Goal: Task Accomplishment & Management: Manage account settings

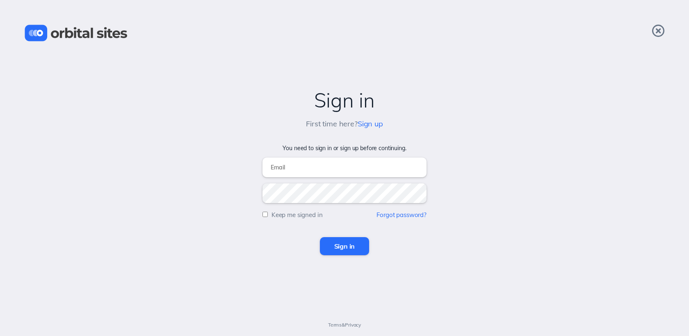
type input "w"
type input "\"
type input "[EMAIL_ADDRESS][DOMAIN_NAME]"
click at [320, 237] on input "Sign in" at bounding box center [345, 246] width 50 height 18
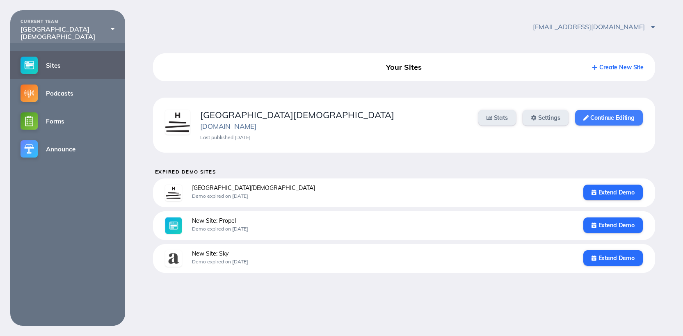
click at [607, 115] on link "Continue Editing" at bounding box center [609, 118] width 68 height 16
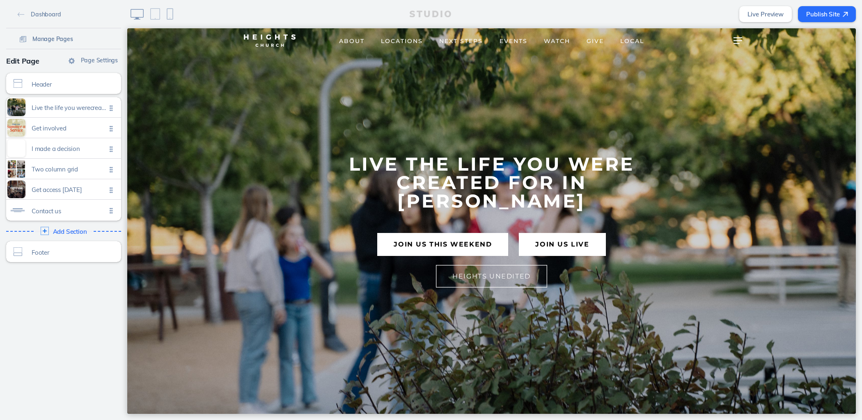
click at [64, 39] on span "Manage Pages" at bounding box center [52, 38] width 41 height 7
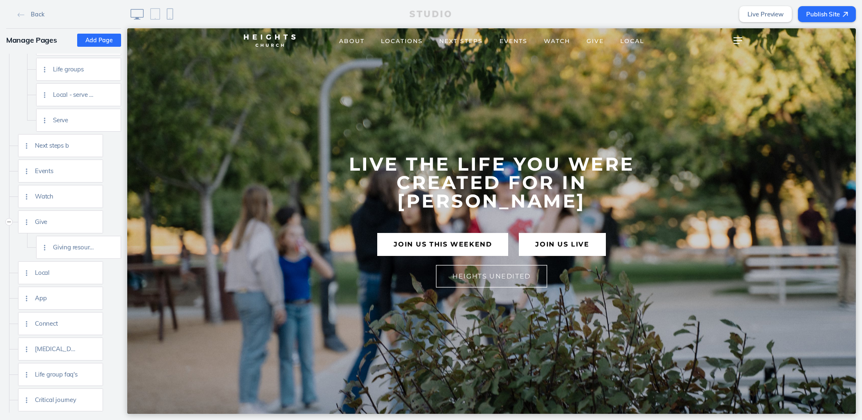
scroll to position [331, 0]
click at [31, 15] on span "Back" at bounding box center [37, 14] width 13 height 7
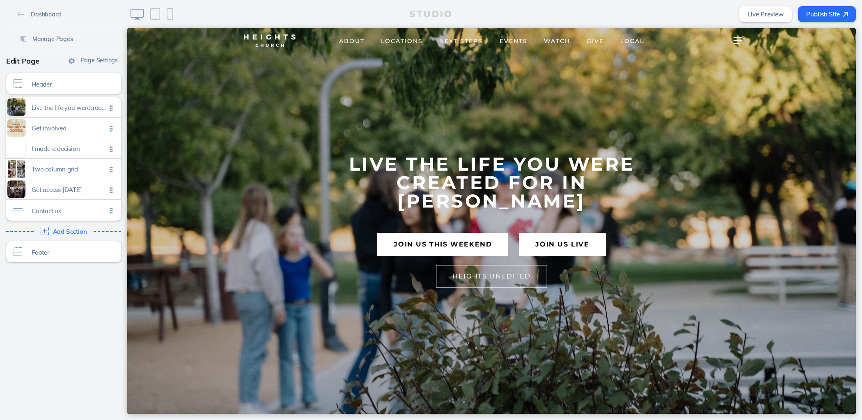
click at [31, 16] on span "Dashboard" at bounding box center [46, 14] width 30 height 7
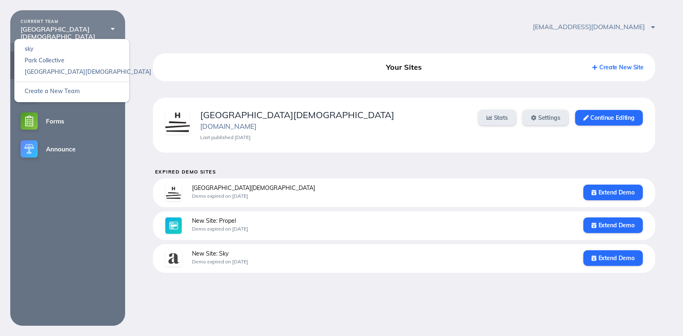
click at [32, 31] on div "[GEOGRAPHIC_DATA][DEMOGRAPHIC_DATA]" at bounding box center [68, 32] width 94 height 15
click at [44, 60] on link "Park Collective" at bounding box center [71, 60] width 115 height 11
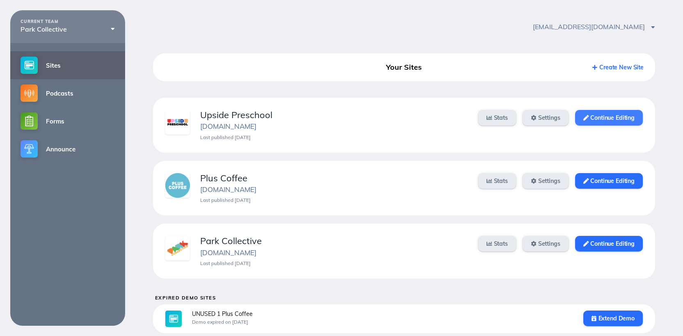
click at [602, 116] on link "Continue Editing" at bounding box center [609, 118] width 68 height 16
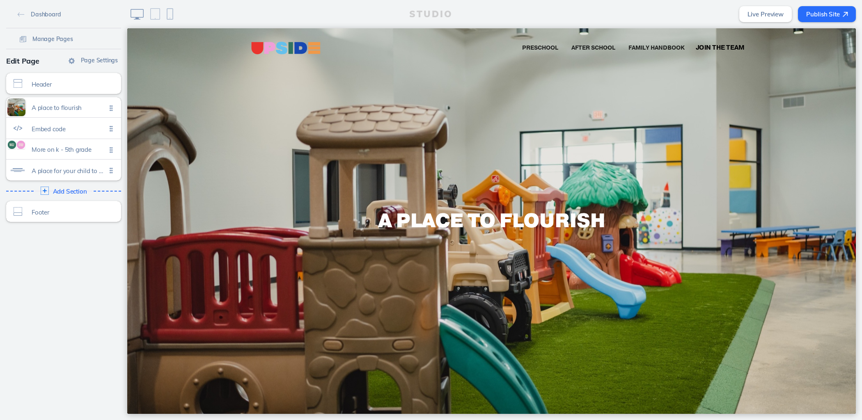
click at [709, 44] on span "Join the Team" at bounding box center [719, 48] width 49 height 9
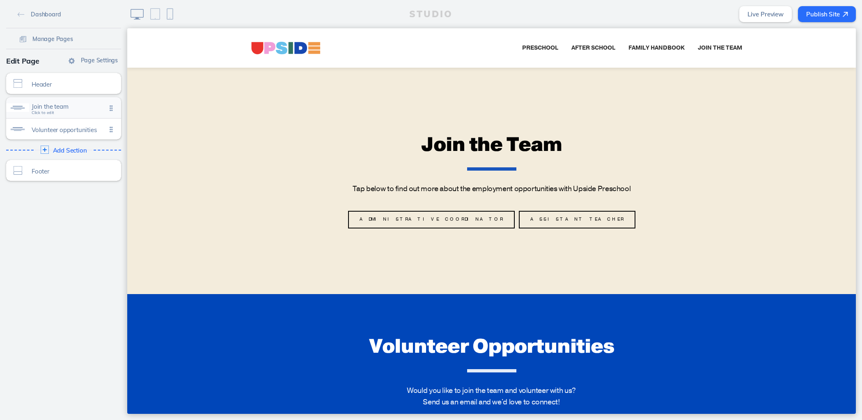
click at [75, 112] on div "Join the team Click to edit" at bounding box center [63, 107] width 115 height 21
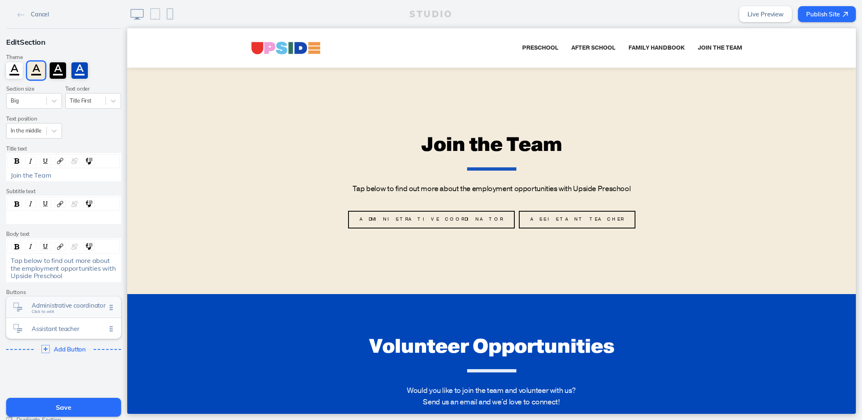
click at [66, 305] on span "Administrative coordinator" at bounding box center [69, 305] width 75 height 7
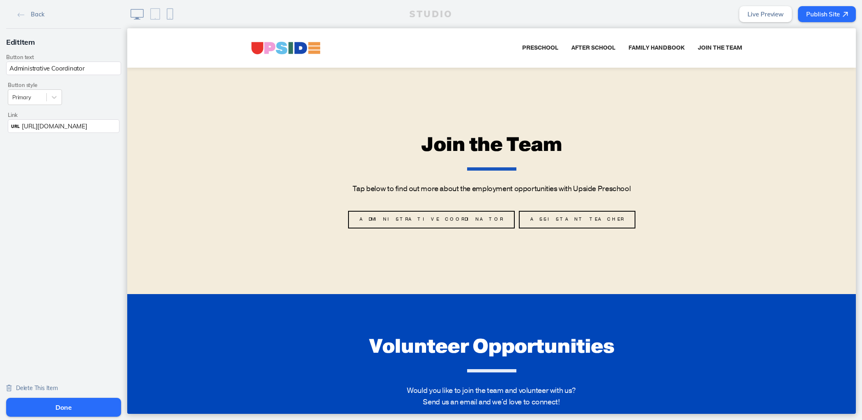
click at [48, 386] on span "Delete This Item" at bounding box center [37, 388] width 42 height 7
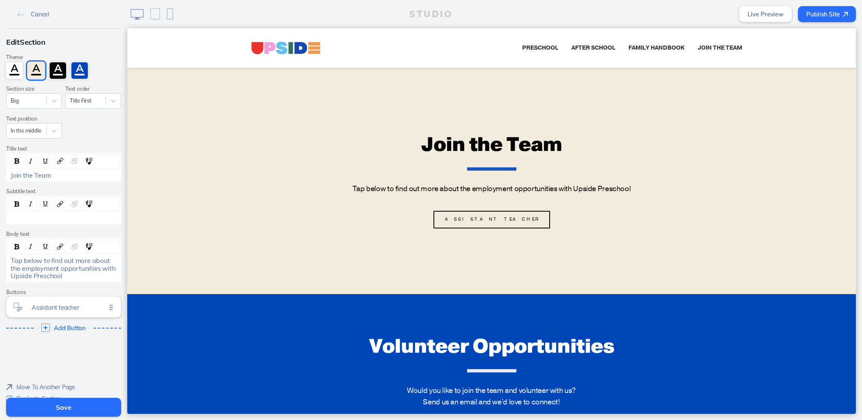
click at [56, 410] on button "Save" at bounding box center [63, 407] width 115 height 19
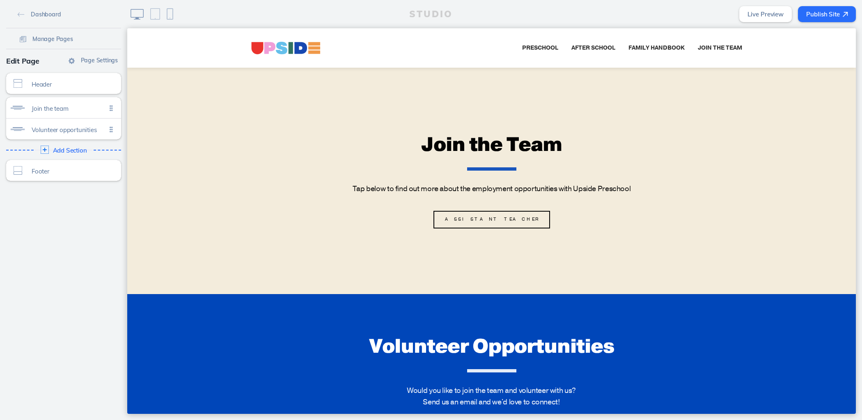
click at [810, 11] on button "Publish Site" at bounding box center [827, 14] width 58 height 16
